Goal: Communication & Community: Answer question/provide support

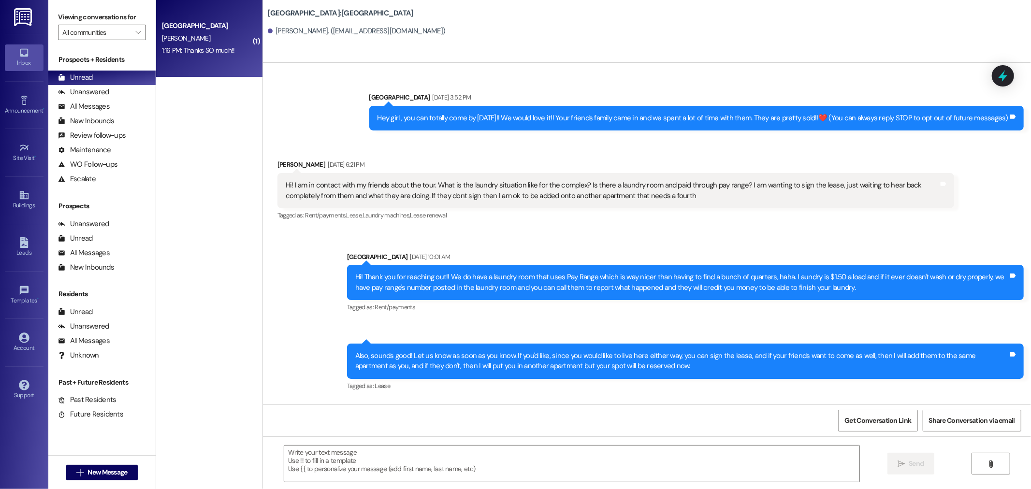
scroll to position [951, 0]
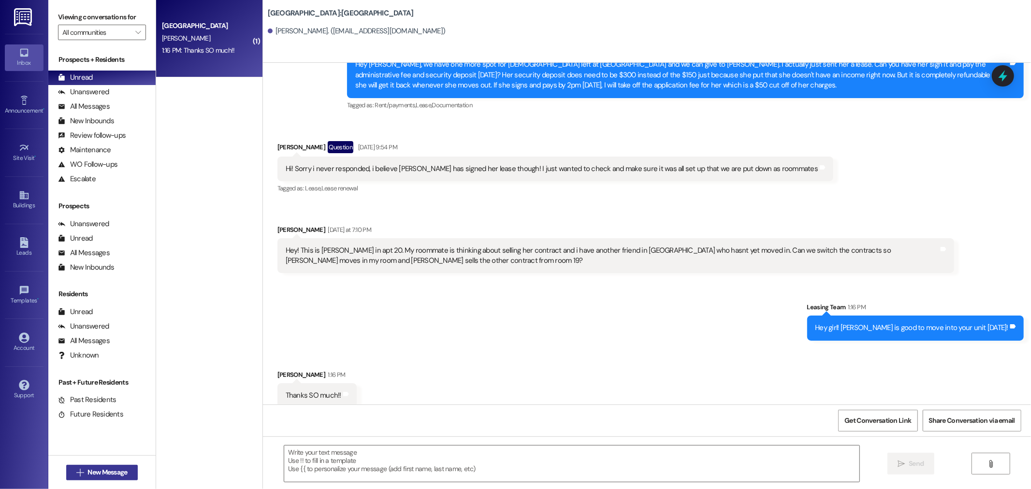
click at [99, 472] on span "New Message" at bounding box center [108, 473] width 40 height 10
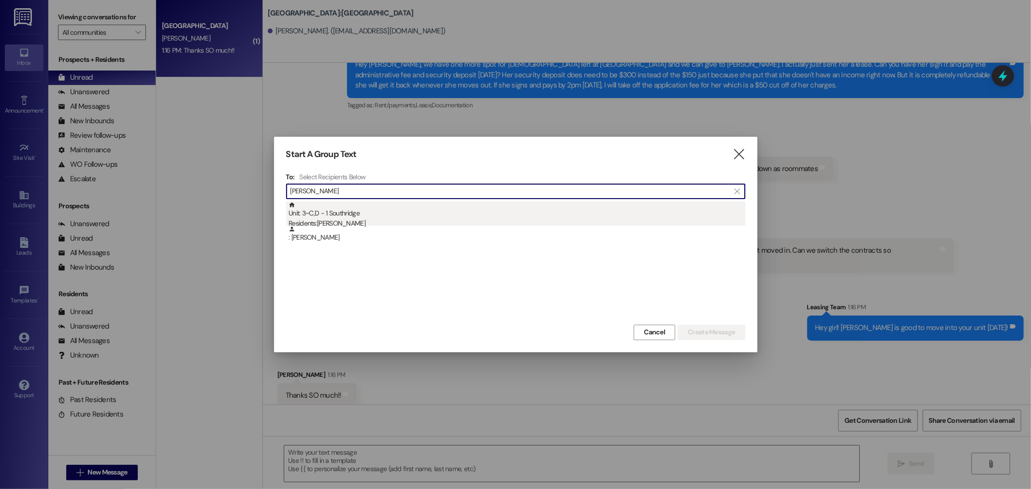
type input "joseph james"
click at [362, 213] on div "Unit: 3~C,D - 1 Southridge Residents: Joseph James" at bounding box center [517, 216] width 457 height 28
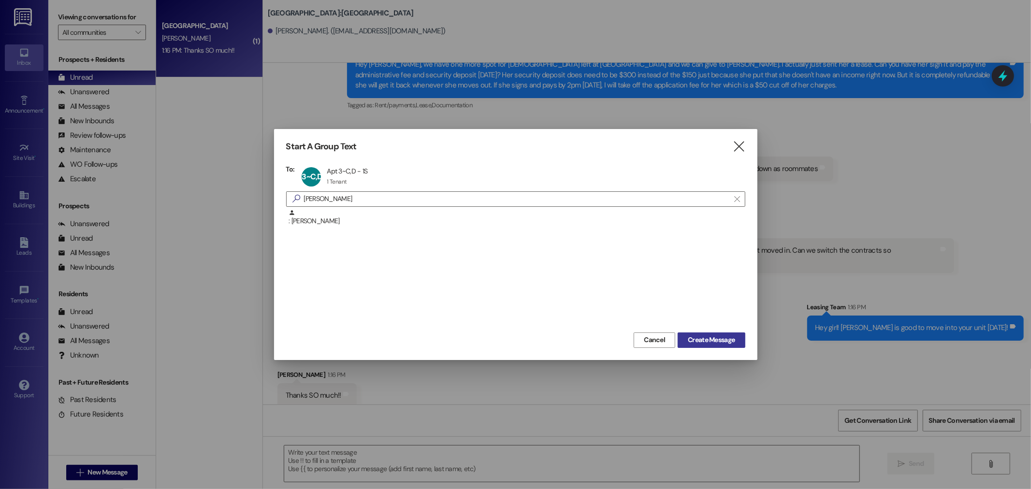
click at [722, 338] on span "Create Message" at bounding box center [711, 340] width 47 height 10
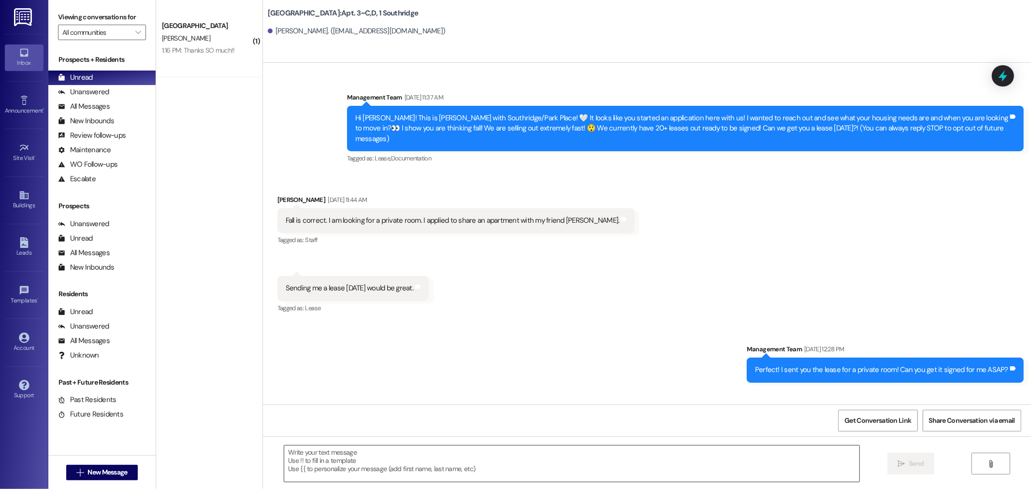
scroll to position [38218, 0]
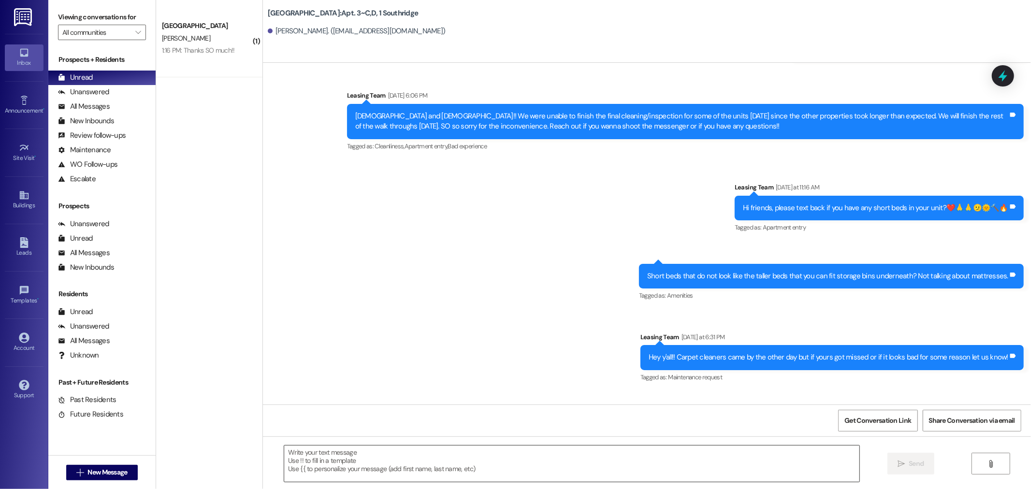
click at [522, 451] on textarea at bounding box center [571, 464] width 575 height 36
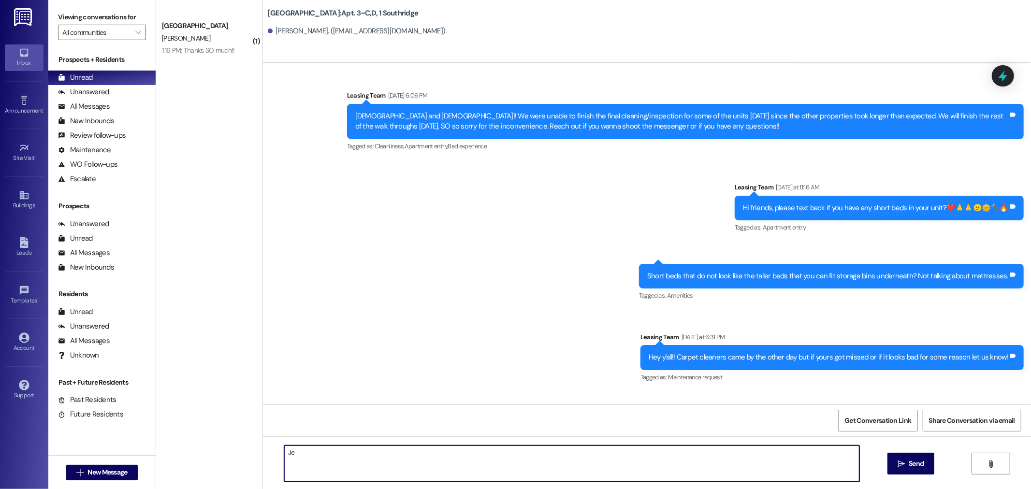
type textarea "J"
type textarea "Hey Joseph!! Do you have two twin beds in your private room? We would like to s…"
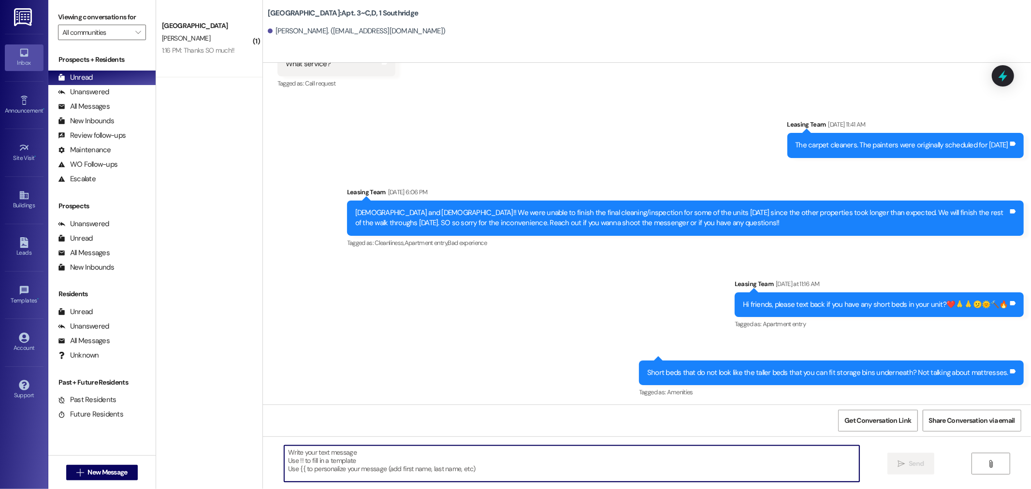
scroll to position [38285, 0]
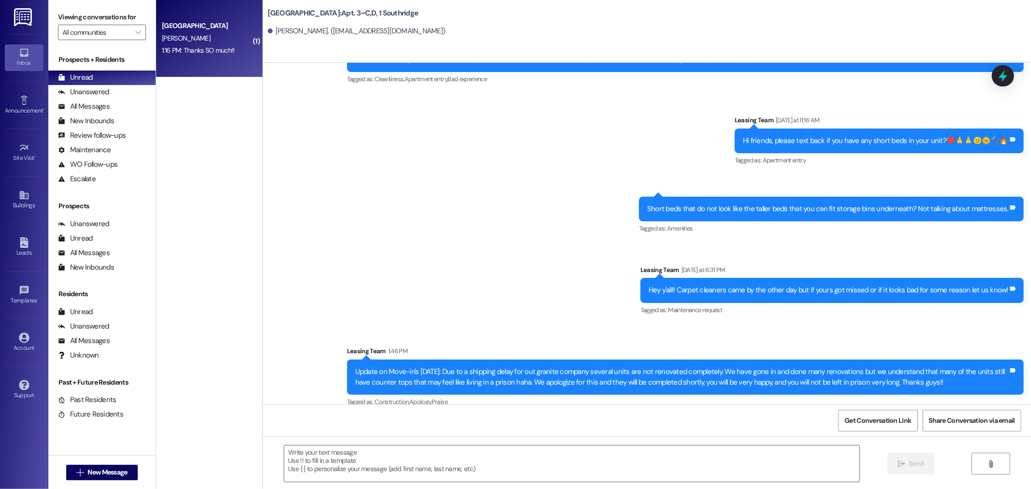
click at [223, 65] on div "Southridge Prospect S. Anderton 1:16 PM: Thanks SO much!! 1:16 PM: Thanks SO mu…" at bounding box center [209, 38] width 106 height 77
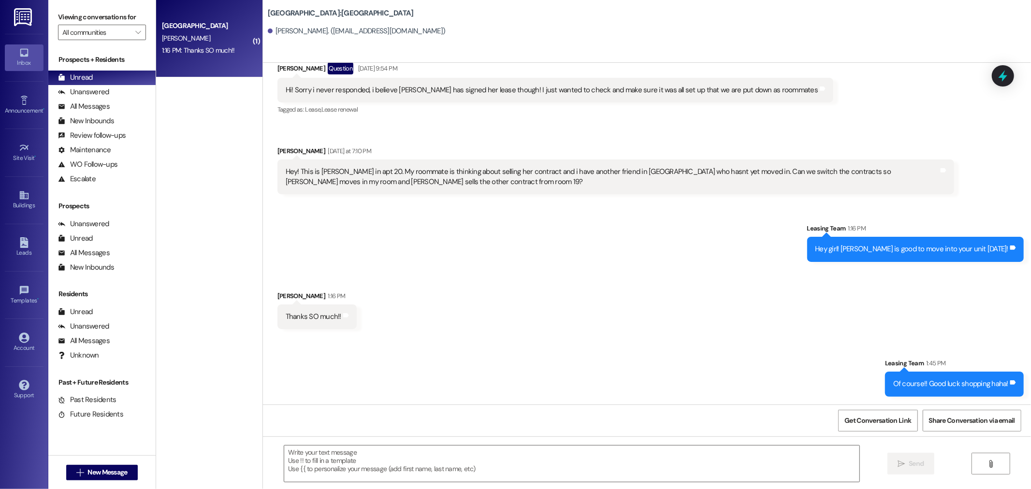
scroll to position [1018, 0]
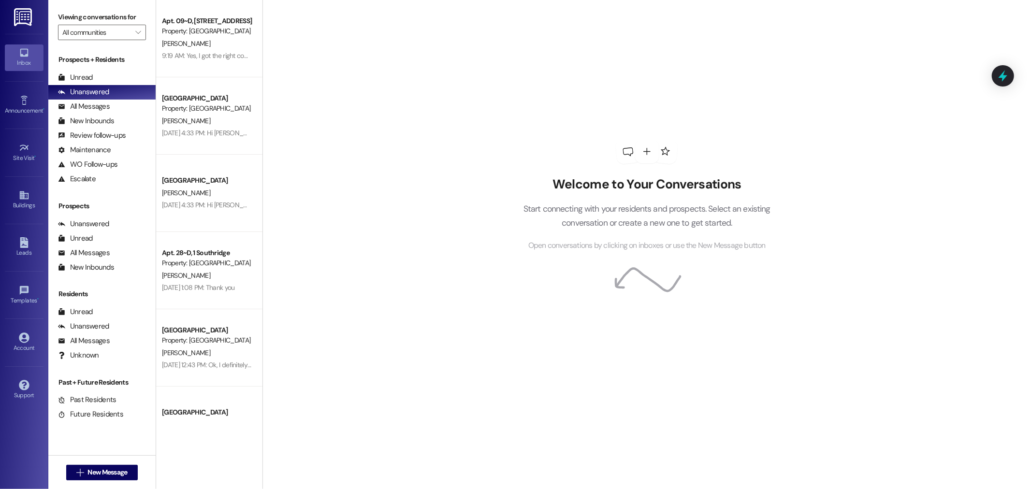
click at [125, 69] on div "Prospects + Residents Unread (0) Unread: Any message you haven't read yet will …" at bounding box center [101, 121] width 107 height 132
click at [125, 72] on div "Unread (0)" at bounding box center [101, 78] width 107 height 15
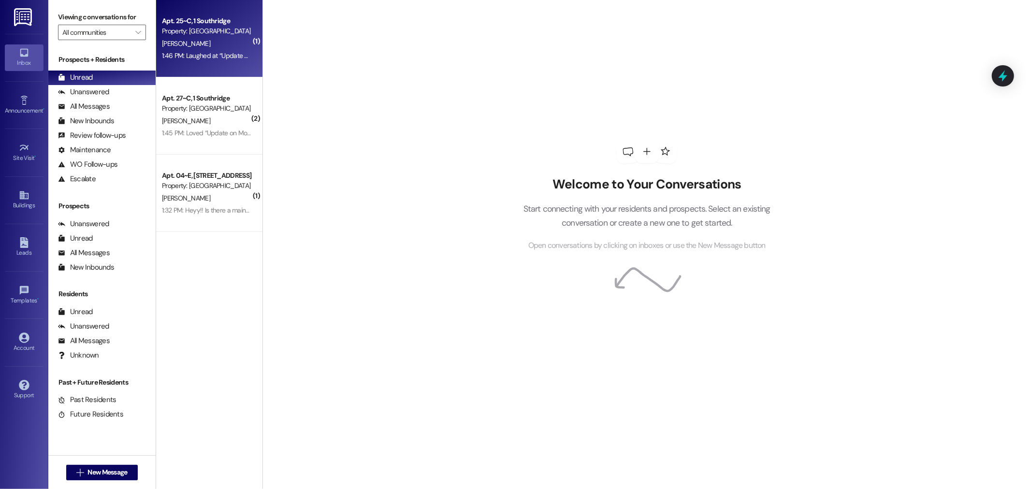
click at [225, 51] on div "1:46 PM: Laughed at “Update on Move-in's [DATE]: Due to a shipping delay for ou…" at bounding box center [764, 55] width 1205 height 9
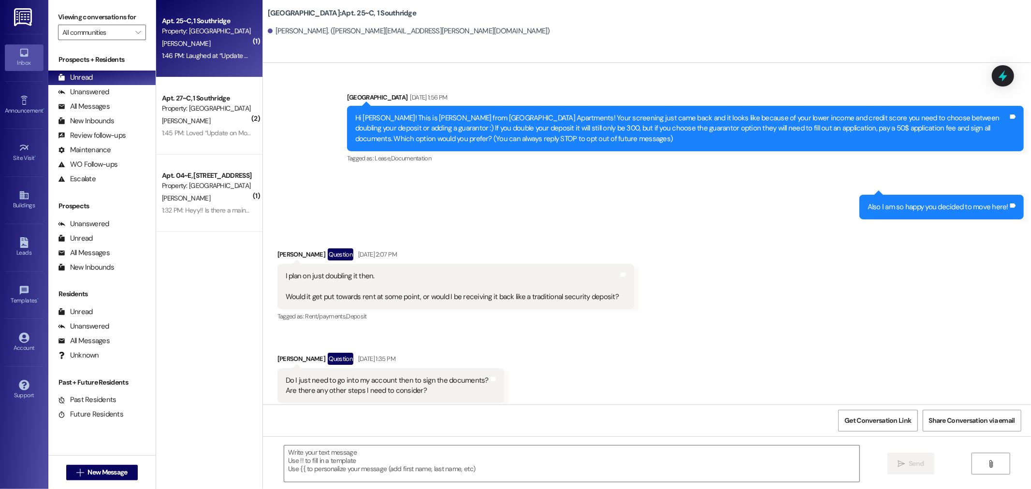
scroll to position [20639, 0]
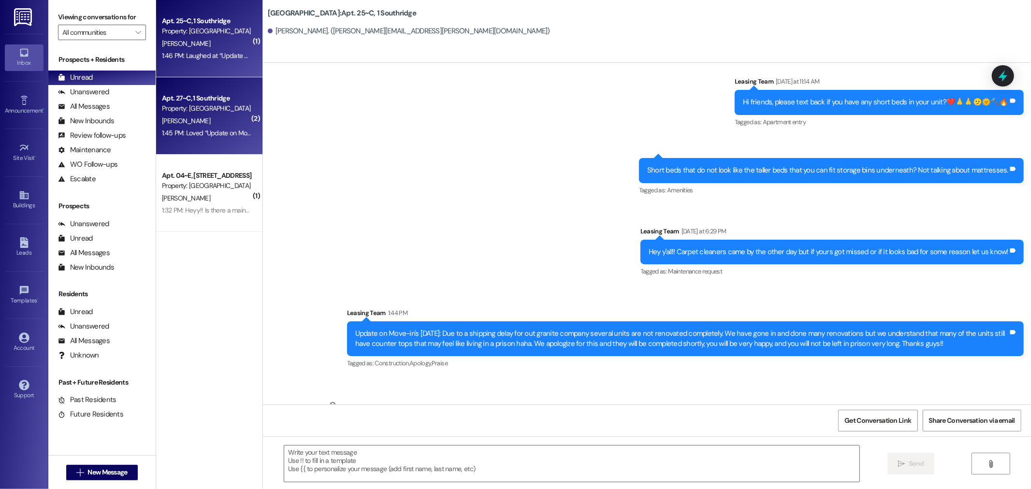
click at [232, 124] on div "[PERSON_NAME]" at bounding box center [206, 121] width 91 height 12
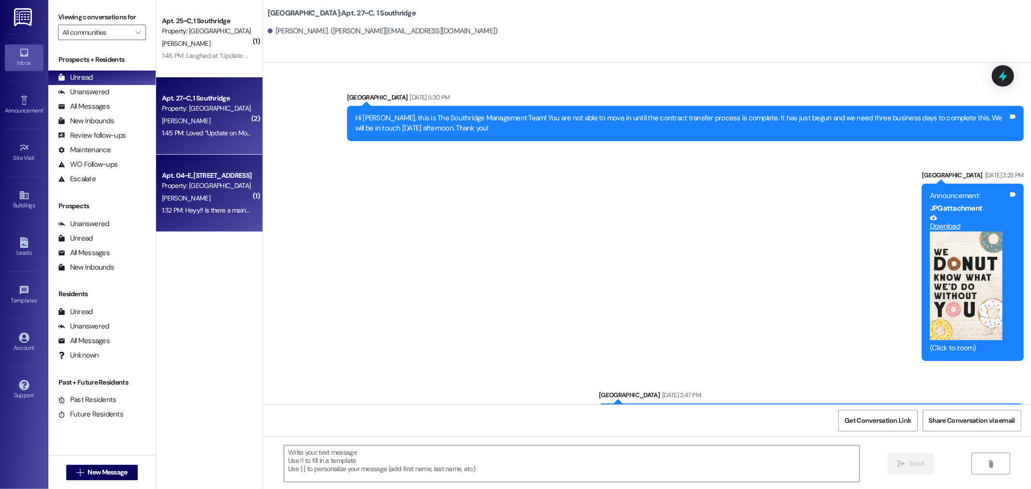
click at [215, 216] on div "1:32 PM: Heyy!! Is there a maintenance person that could come screw in a leg on…" at bounding box center [206, 211] width 91 height 12
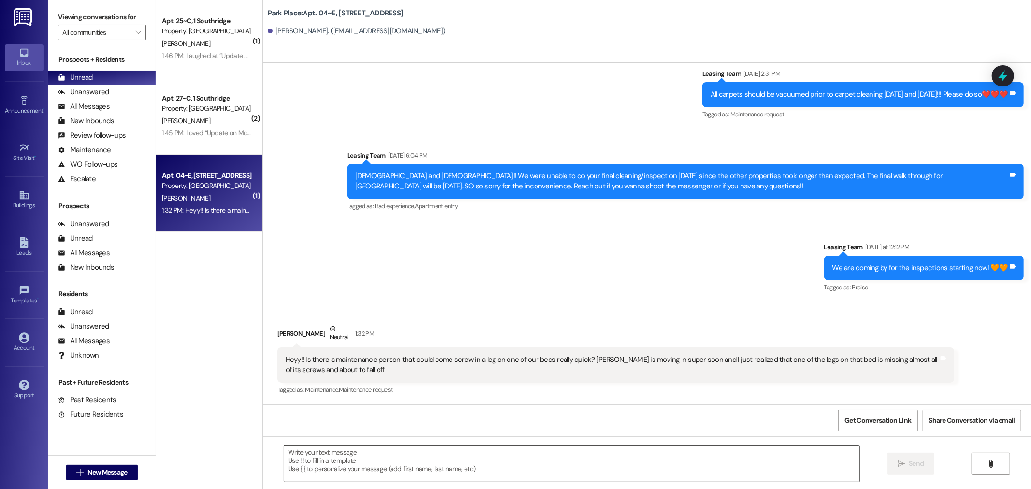
scroll to position [17303, 0]
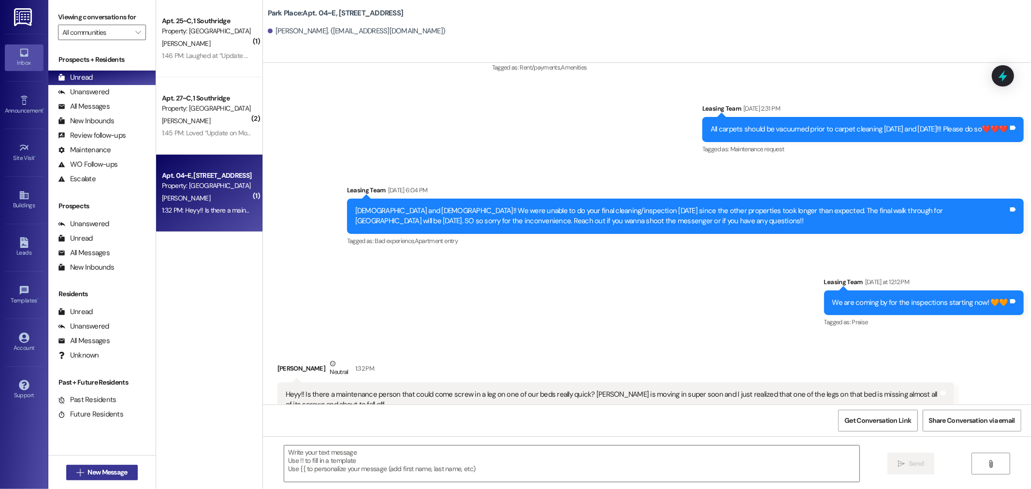
click at [105, 470] on span "New Message" at bounding box center [108, 473] width 40 height 10
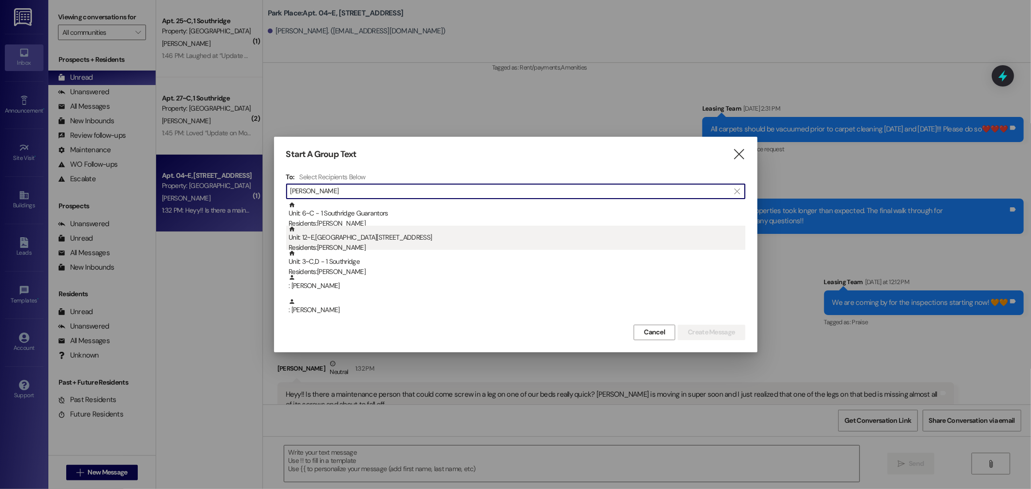
type input "[PERSON_NAME]"
click at [384, 240] on div "Unit: 12~E,F - 1 Park Place Residents: [PERSON_NAME]" at bounding box center [517, 240] width 457 height 28
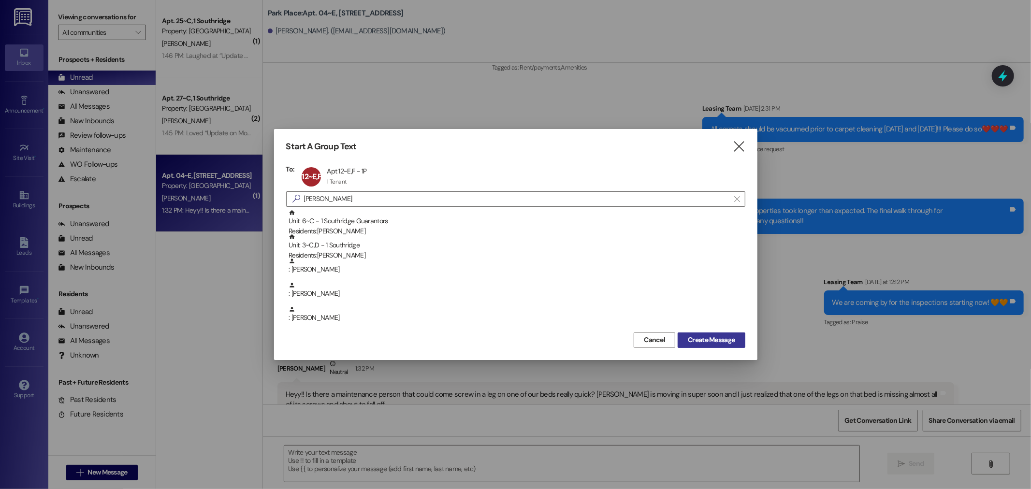
drag, startPoint x: 729, startPoint y: 339, endPoint x: 732, endPoint y: 334, distance: 6.3
click at [731, 337] on span "Create Message" at bounding box center [711, 340] width 47 height 10
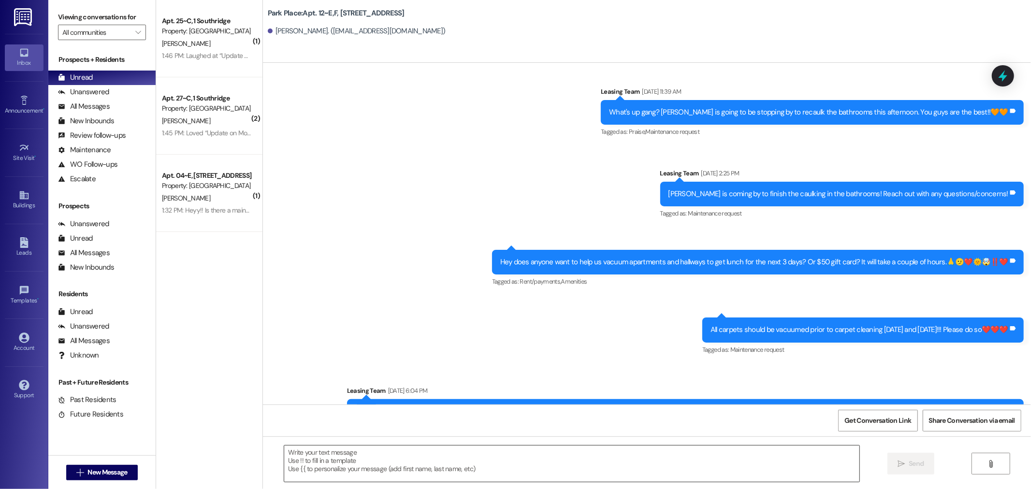
scroll to position [48675, 0]
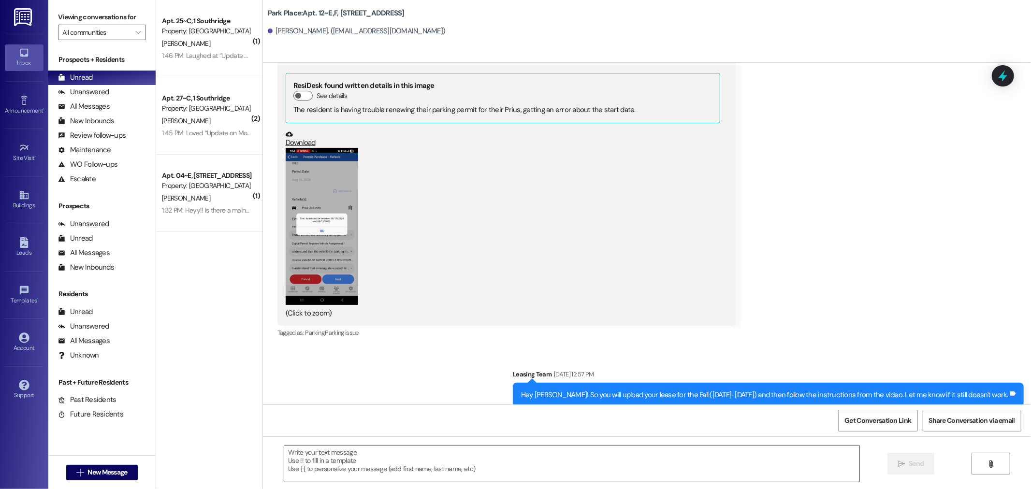
click at [439, 453] on textarea at bounding box center [571, 464] width 575 height 36
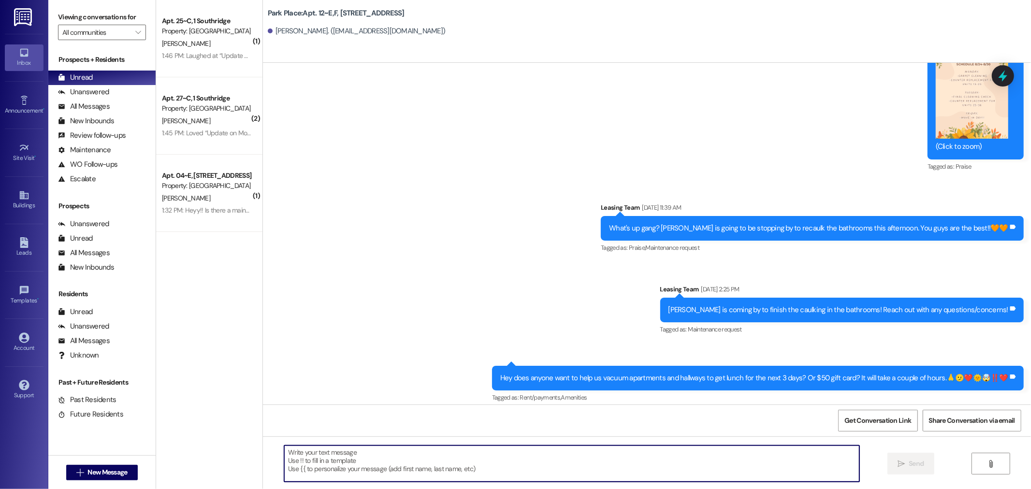
scroll to position [50535, 0]
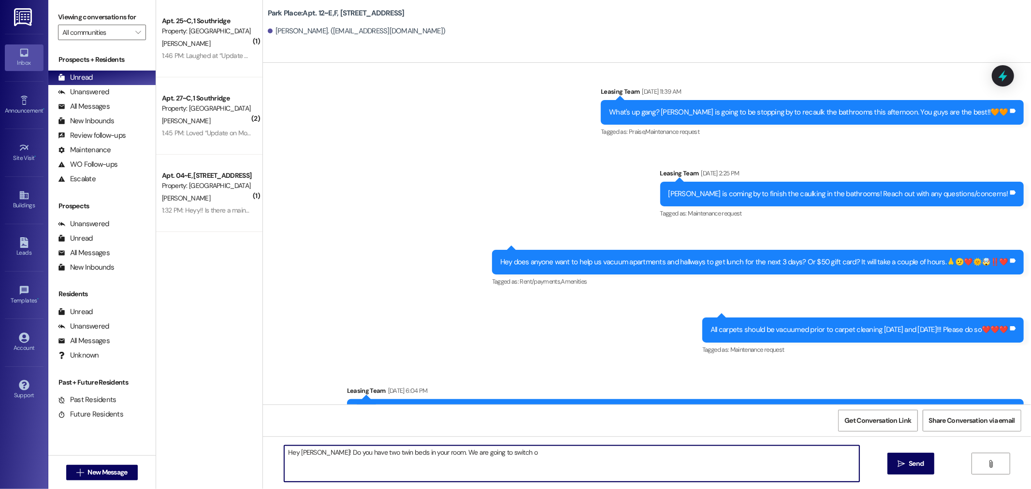
click at [363, 448] on textarea "Hey [PERSON_NAME]! Do you have two twin beds in your room. We are going to swit…" at bounding box center [571, 464] width 575 height 36
drag, startPoint x: 511, startPoint y: 456, endPoint x: 316, endPoint y: 452, distance: 194.4
click at [316, 452] on textarea "Hey [PERSON_NAME]! Do you have two twin beds in your room. We are going to swit…" at bounding box center [571, 464] width 575 height 36
type textarea "Hey [PERSON_NAME]! Can we switch you to a full sized bed frame [DATE] and take …"
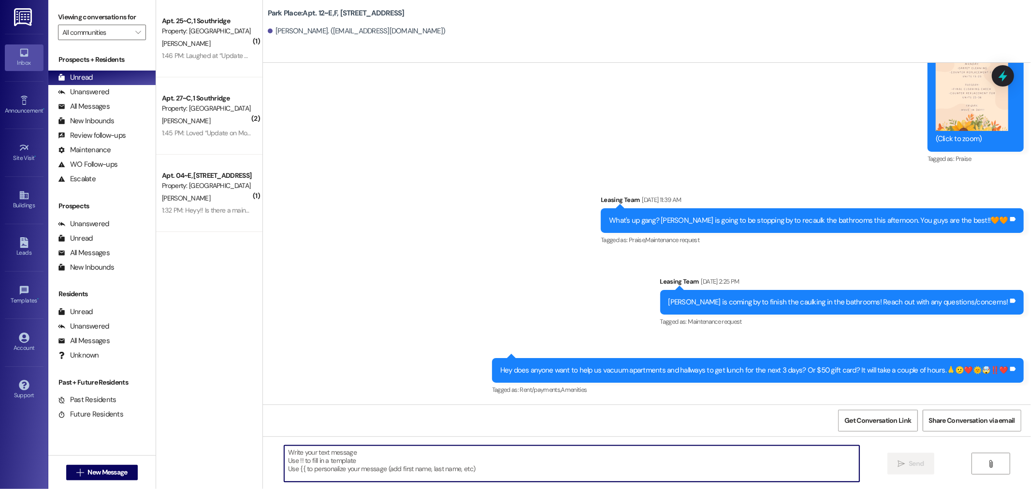
scroll to position [50603, 0]
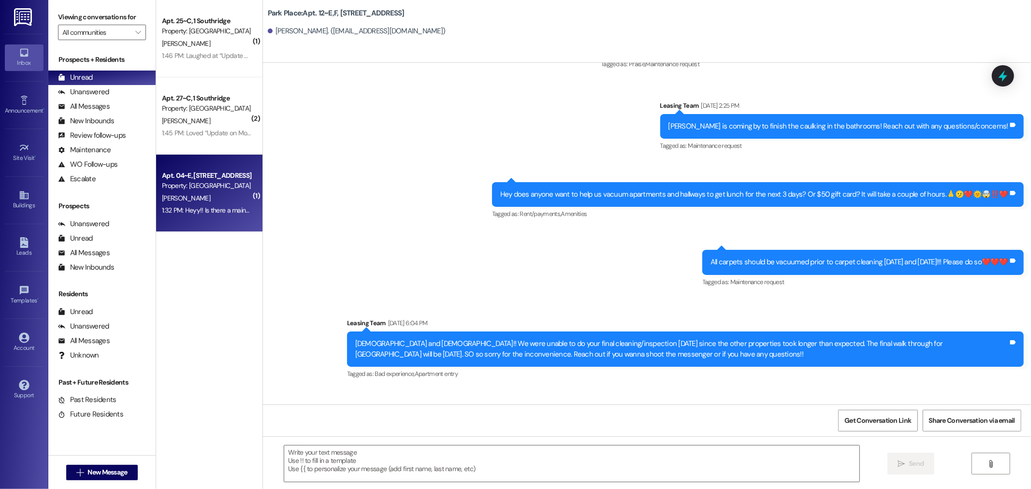
click at [215, 211] on div "1:32 PM: Heyy!! Is there a maintenance person that could come screw in a leg on…" at bounding box center [519, 210] width 714 height 9
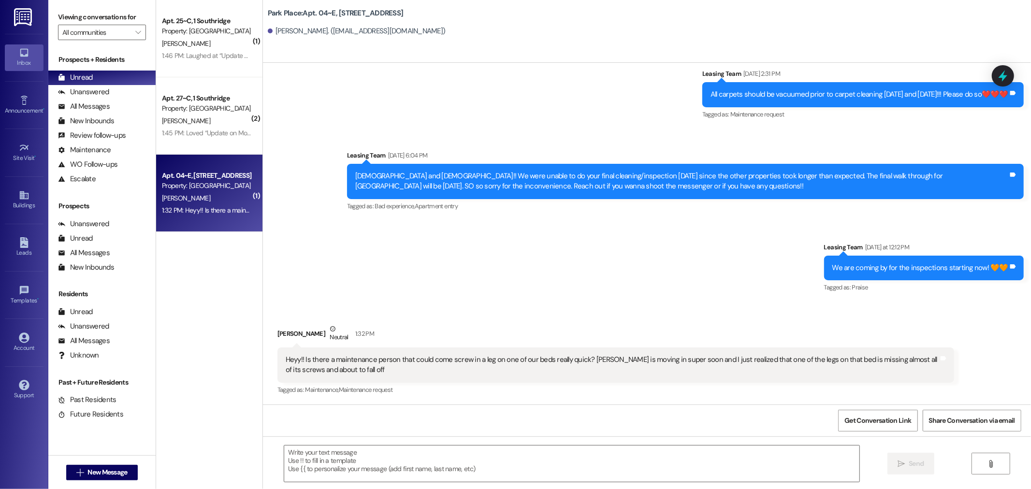
scroll to position [17303, 0]
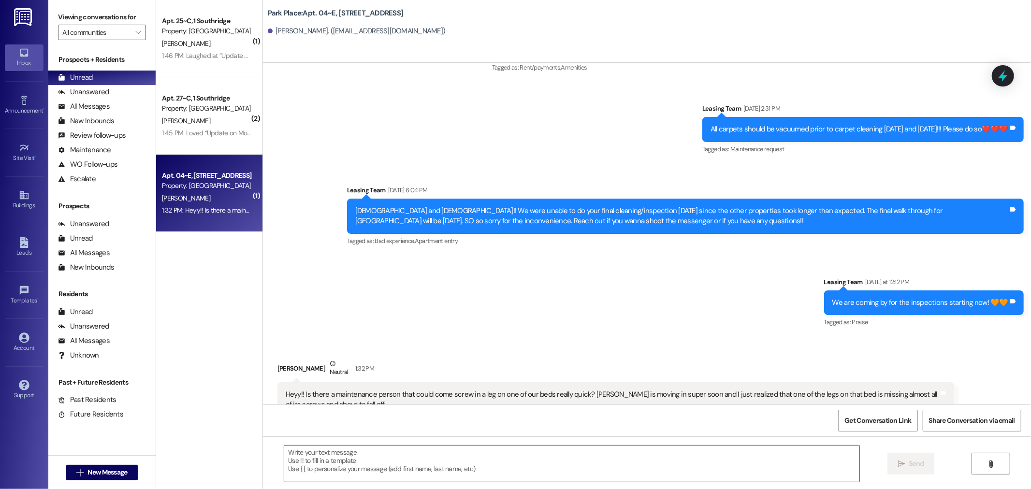
click at [478, 456] on textarea at bounding box center [571, 464] width 575 height 36
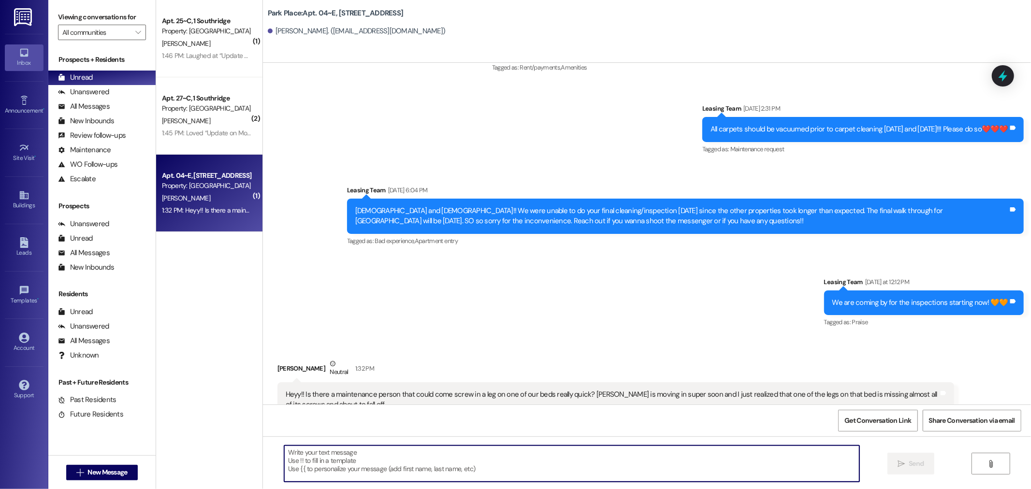
click at [345, 459] on textarea at bounding box center [571, 464] width 575 height 36
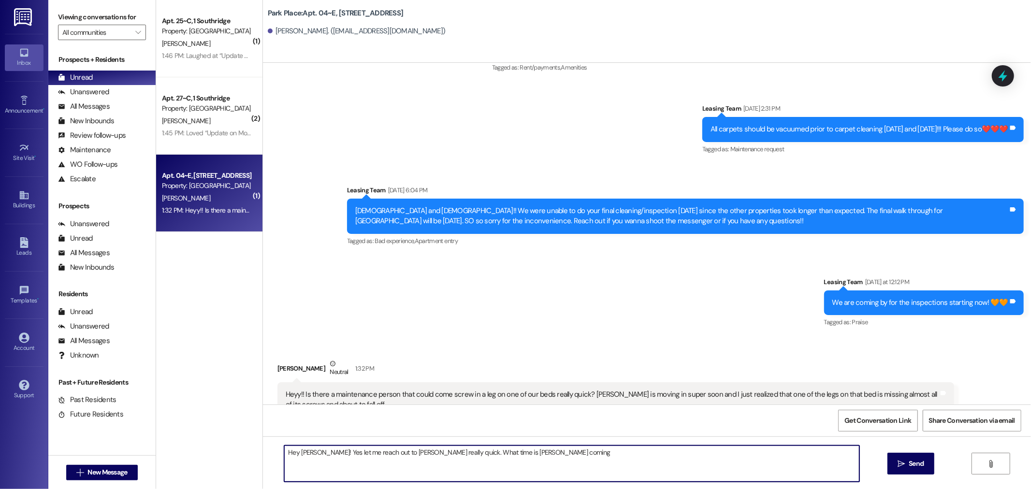
type textarea "Hey [PERSON_NAME]! Yes let me reach out to [PERSON_NAME] really quick. What tim…"
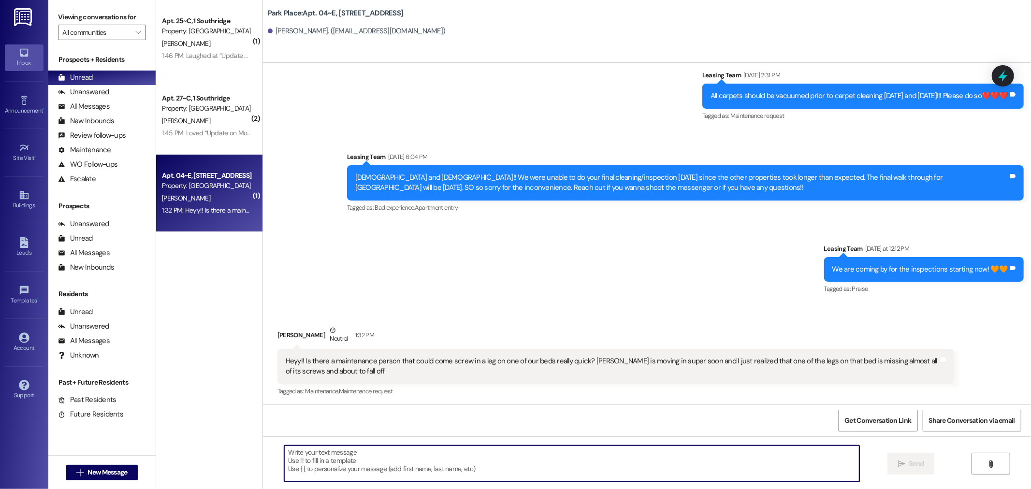
scroll to position [17371, 0]
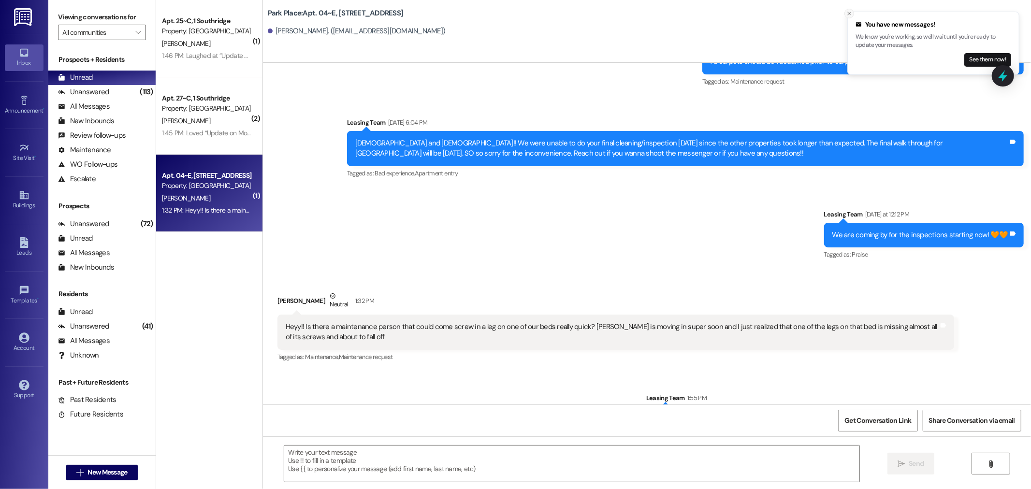
click at [848, 15] on line "Close toast" at bounding box center [849, 13] width 3 height 3
